Goal: Task Accomplishment & Management: Manage account settings

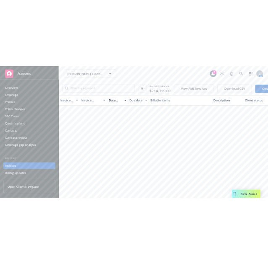
scroll to position [782, 0]
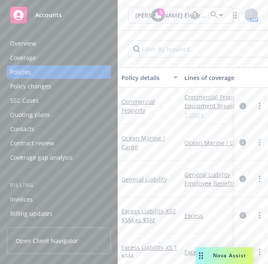
click at [171, 39] on div "Show inactive Export to CSV Add historical policy Add BOR policy" at bounding box center [193, 49] width 150 height 37
click at [174, 42] on input "Filter by keyword..." at bounding box center [200, 49] width 145 height 17
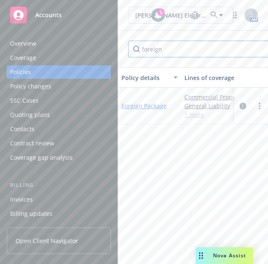
type input "foreign"
click at [138, 105] on link "Foreign Package" at bounding box center [143, 106] width 45 height 8
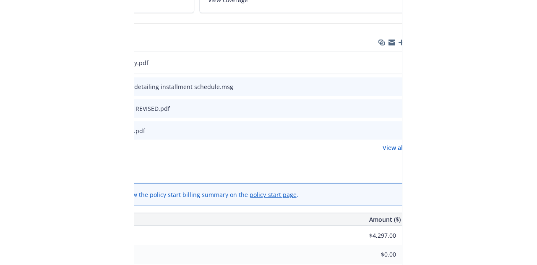
scroll to position [196, 163]
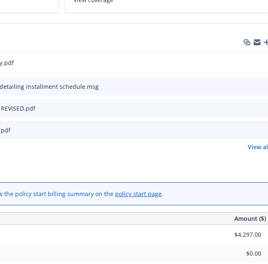
click at [260, 105] on icon "preview file" at bounding box center [262, 108] width 8 height 6
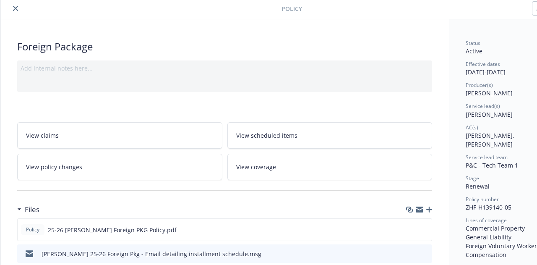
scroll to position [0, 0]
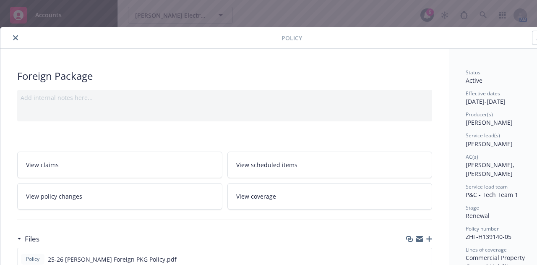
click at [15, 36] on icon "close" at bounding box center [15, 37] width 5 height 5
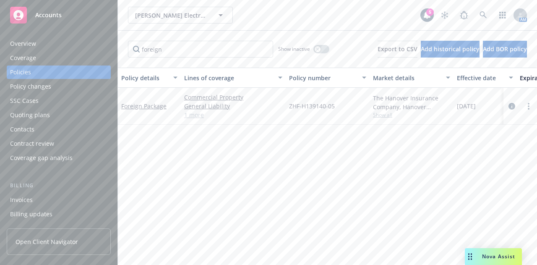
click at [49, 49] on div "Overview" at bounding box center [58, 43] width 97 height 13
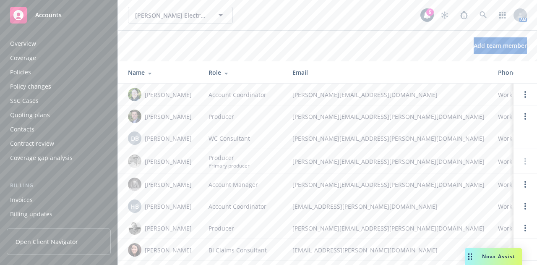
click at [48, 70] on div "Policies" at bounding box center [58, 71] width 97 height 13
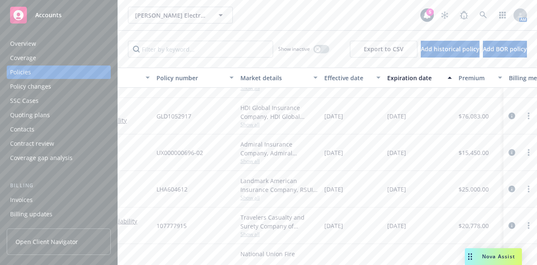
scroll to position [63, 0]
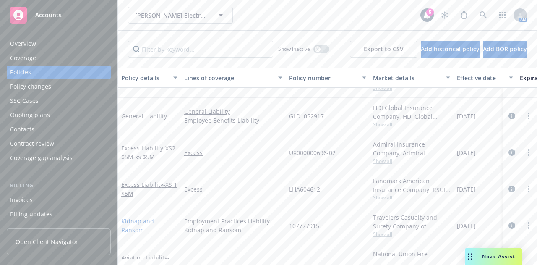
click at [154, 223] on link "Kidnap and Ransom" at bounding box center [137, 225] width 33 height 17
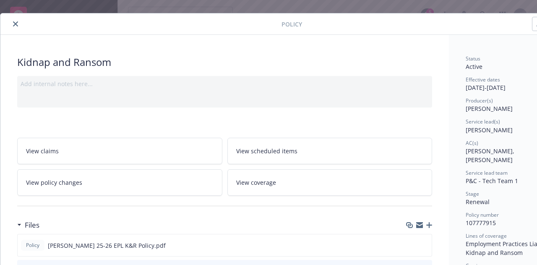
scroll to position [14, 46]
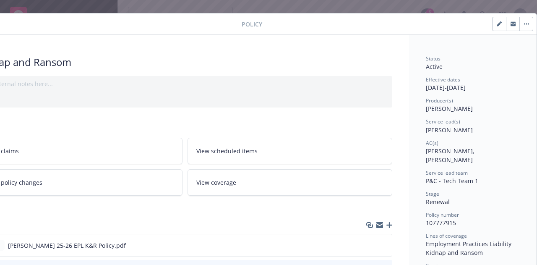
click at [496, 23] on button "button" at bounding box center [499, 23] width 13 height 13
select select "RENEWAL"
select select "12"
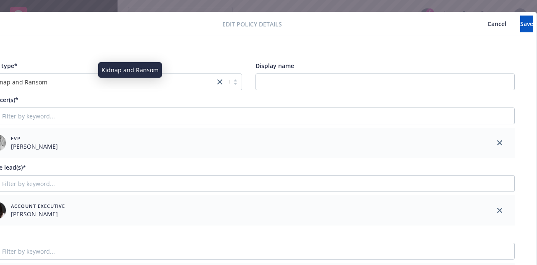
scroll to position [10, 0]
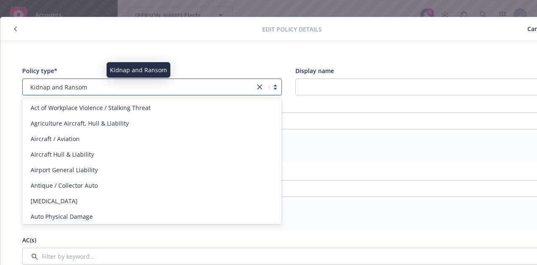
click at [93, 85] on div "Kidnap and Ransom" at bounding box center [139, 87] width 224 height 9
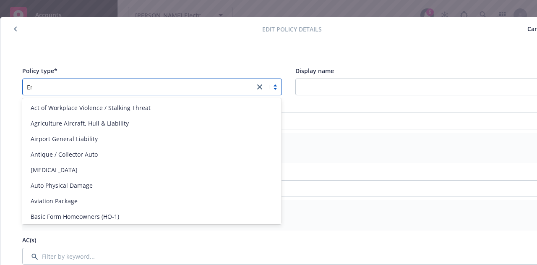
type input "Emp"
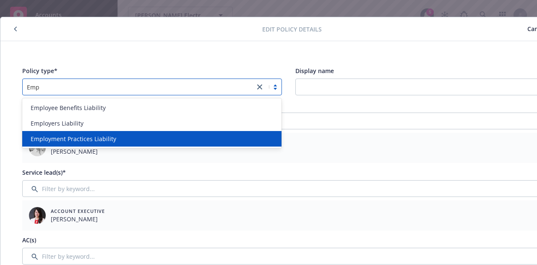
click at [86, 139] on span "Employment Practices Liability" at bounding box center [74, 138] width 86 height 9
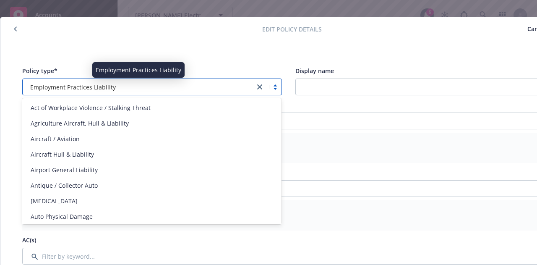
click at [138, 85] on div "Employment Practices Liability" at bounding box center [139, 87] width 224 height 9
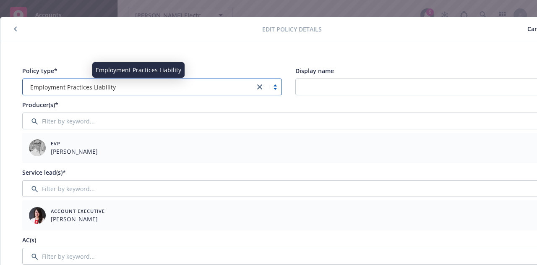
click at [138, 85] on div "Employment Practices Liability" at bounding box center [139, 87] width 224 height 9
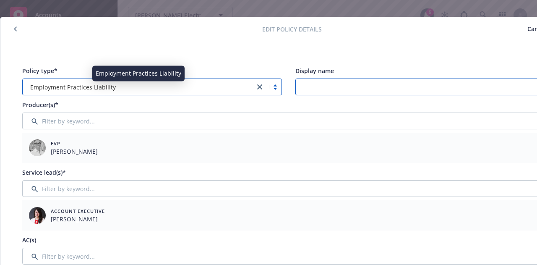
click at [315, 78] on input "Display name" at bounding box center [425, 86] width 260 height 17
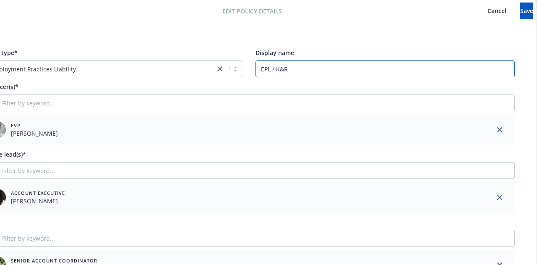
scroll to position [0, 46]
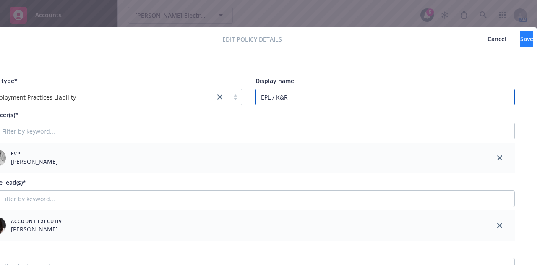
type input "EPL / K&R"
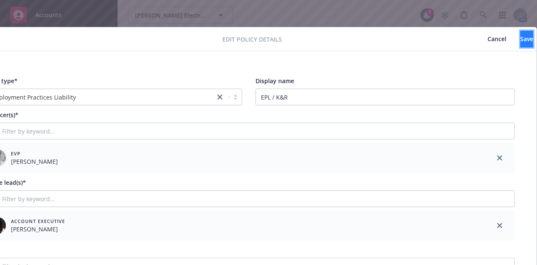
click at [520, 39] on span "Save" at bounding box center [526, 39] width 13 height 8
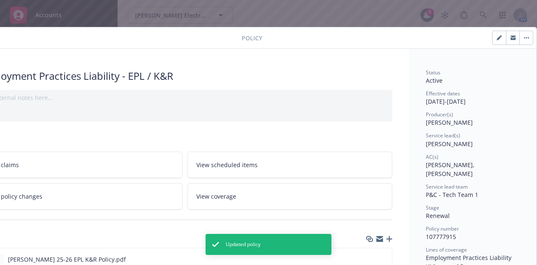
scroll to position [0, 0]
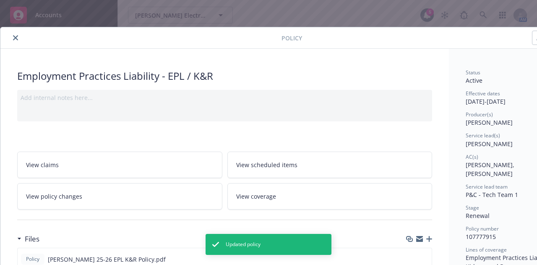
click at [18, 35] on button "close" at bounding box center [15, 38] width 10 height 10
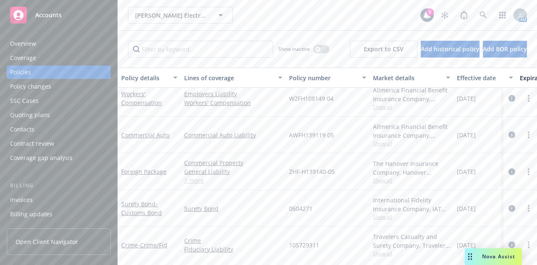
scroll to position [255, 0]
